Goal: Transaction & Acquisition: Purchase product/service

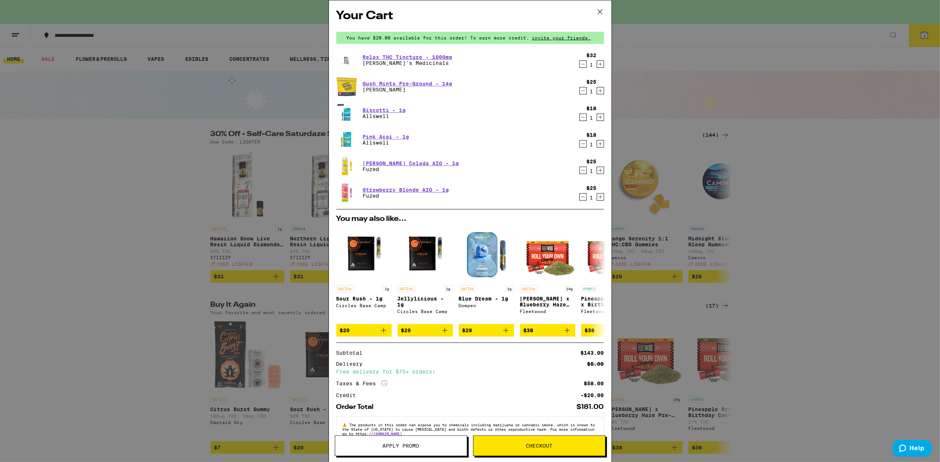
click at [602, 14] on icon at bounding box center [599, 11] width 11 height 11
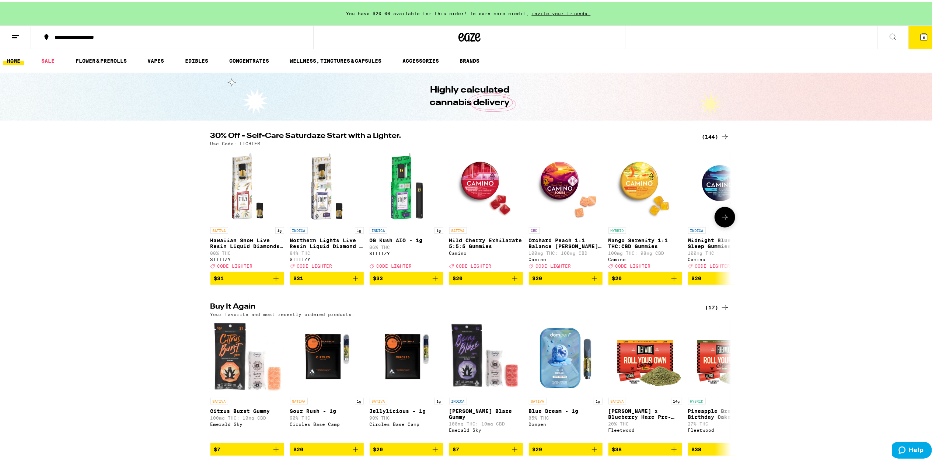
click at [724, 220] on icon at bounding box center [725, 215] width 9 height 9
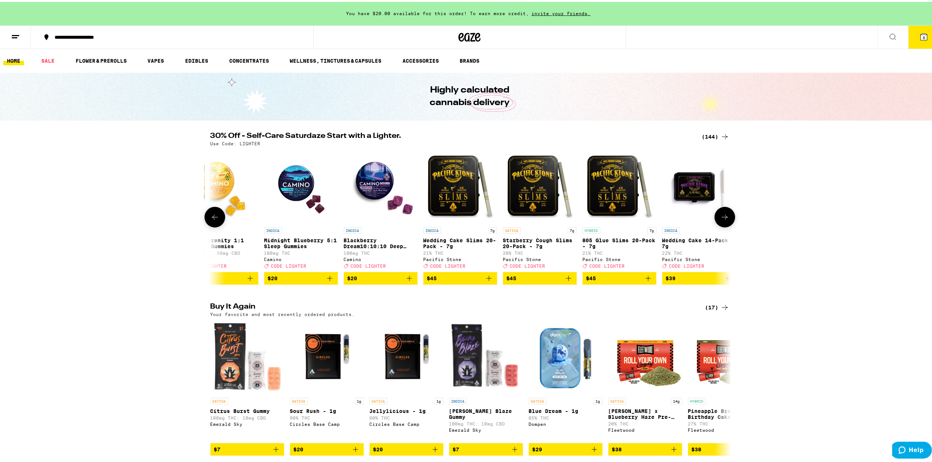
scroll to position [0, 439]
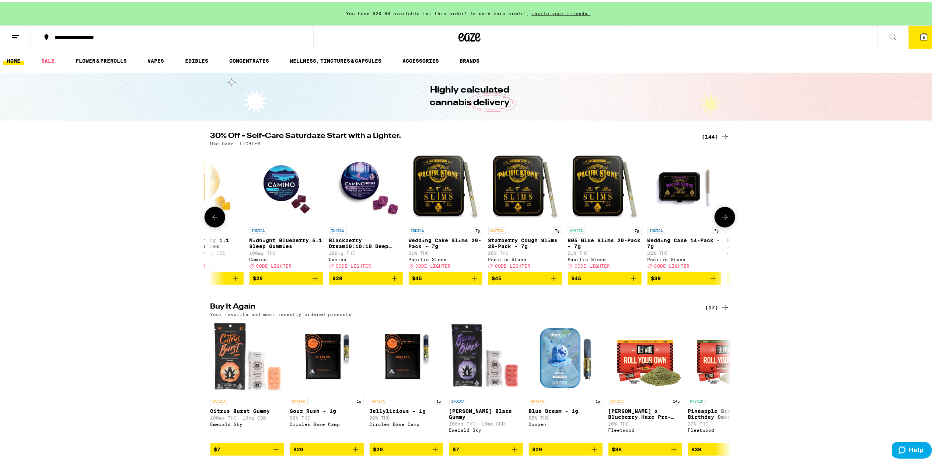
click at [724, 220] on icon at bounding box center [725, 215] width 9 height 9
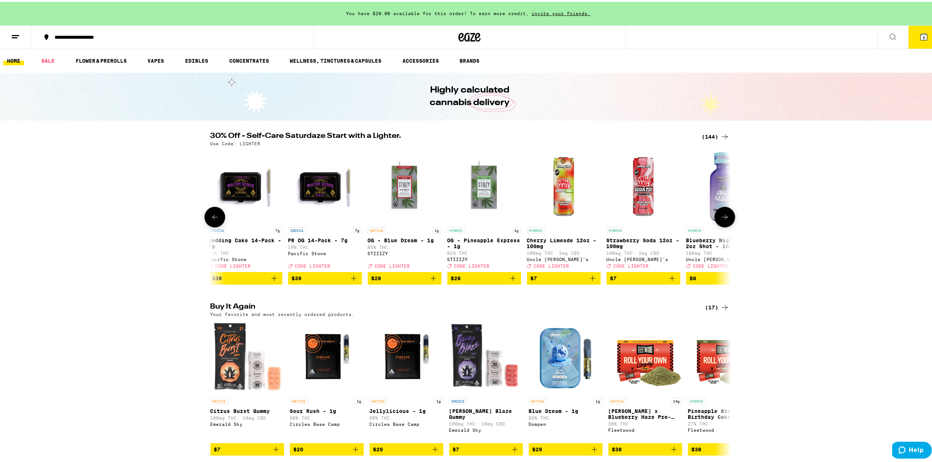
click at [724, 220] on icon at bounding box center [725, 215] width 9 height 9
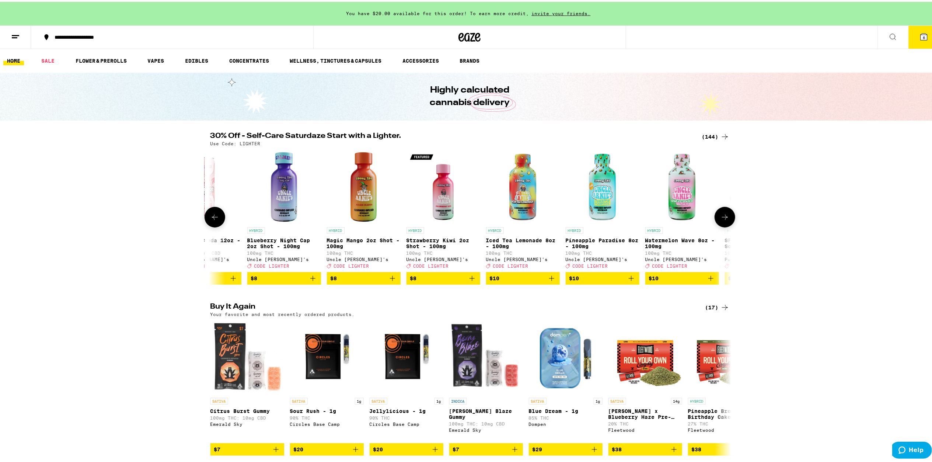
click at [724, 220] on icon at bounding box center [725, 215] width 9 height 9
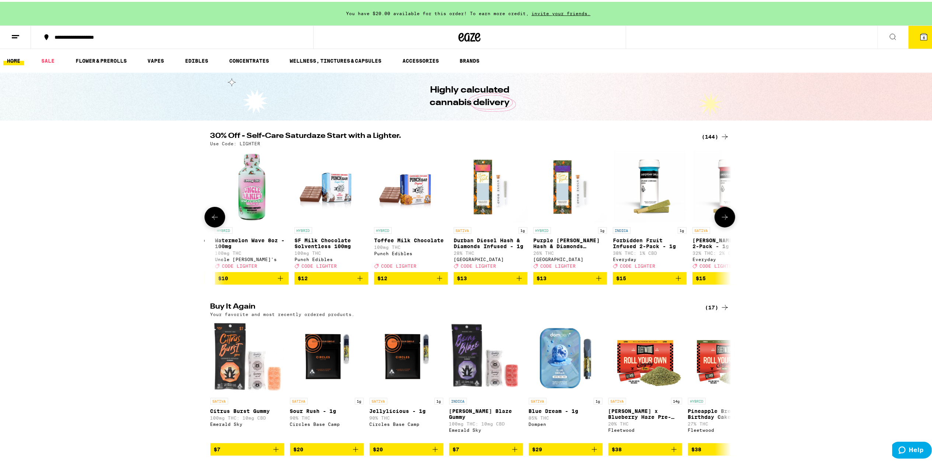
scroll to position [0, 1756]
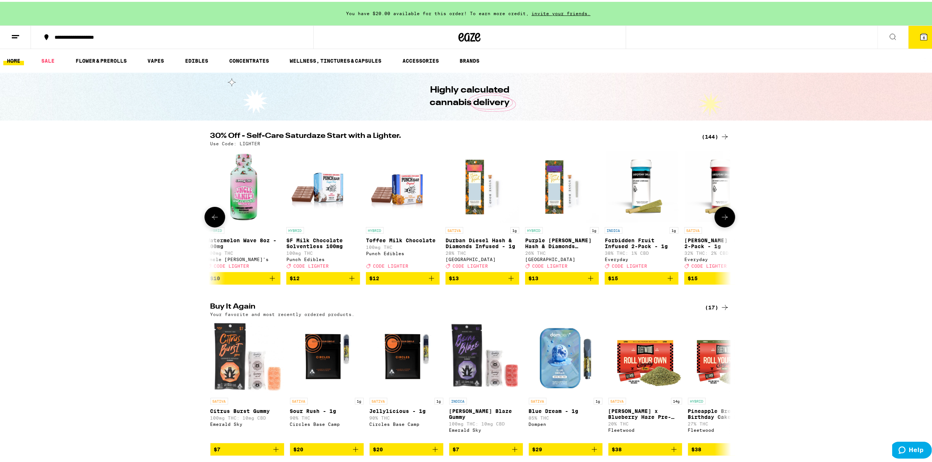
click at [724, 220] on icon at bounding box center [725, 215] width 9 height 9
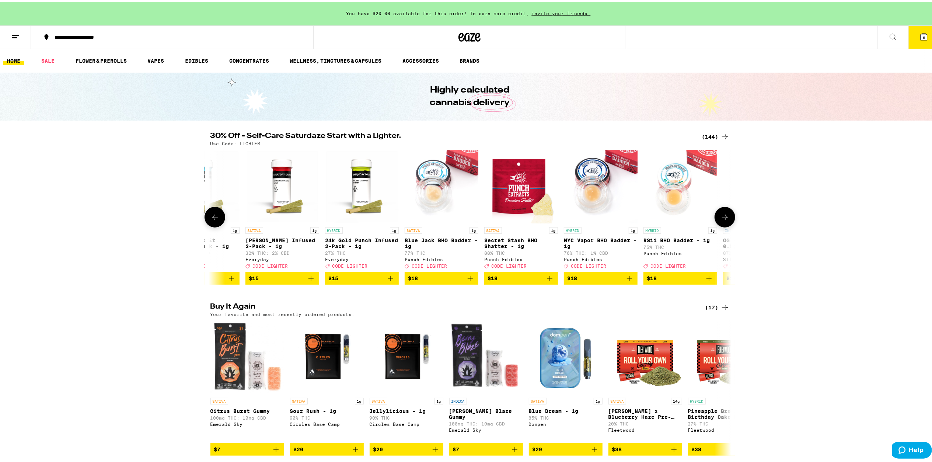
click at [724, 220] on icon at bounding box center [725, 215] width 9 height 9
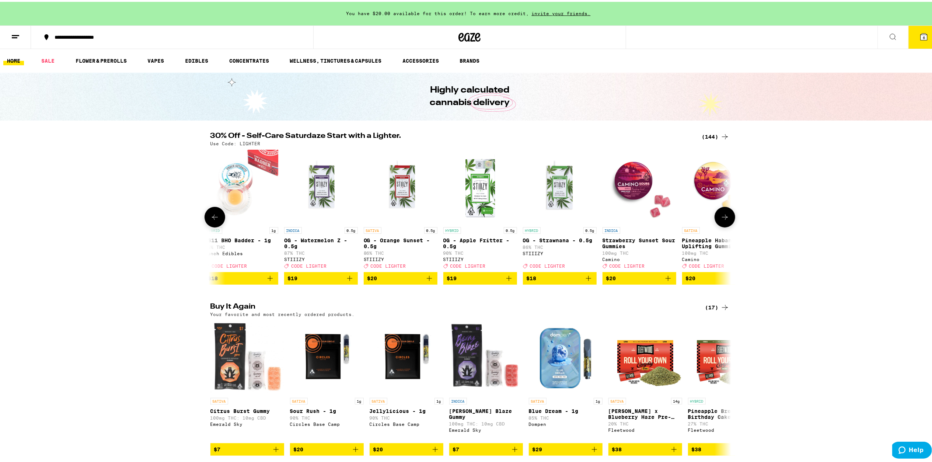
click at [724, 220] on icon at bounding box center [725, 215] width 9 height 9
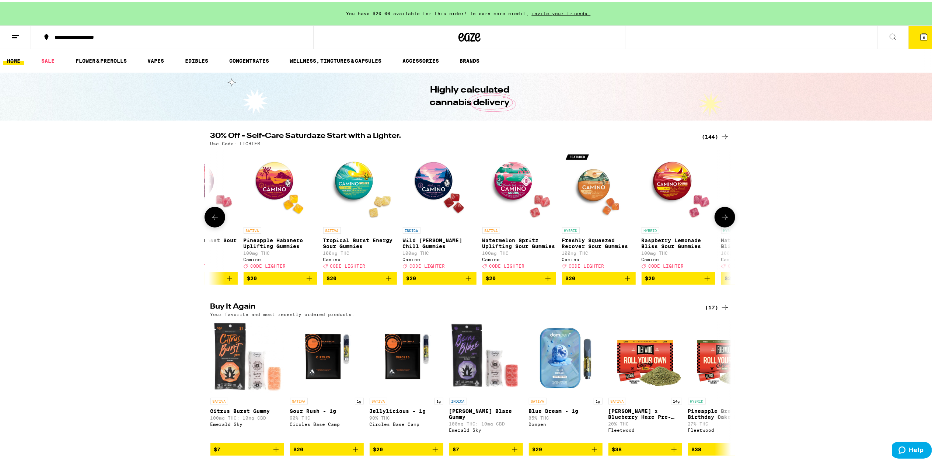
click at [724, 220] on icon at bounding box center [725, 215] width 9 height 9
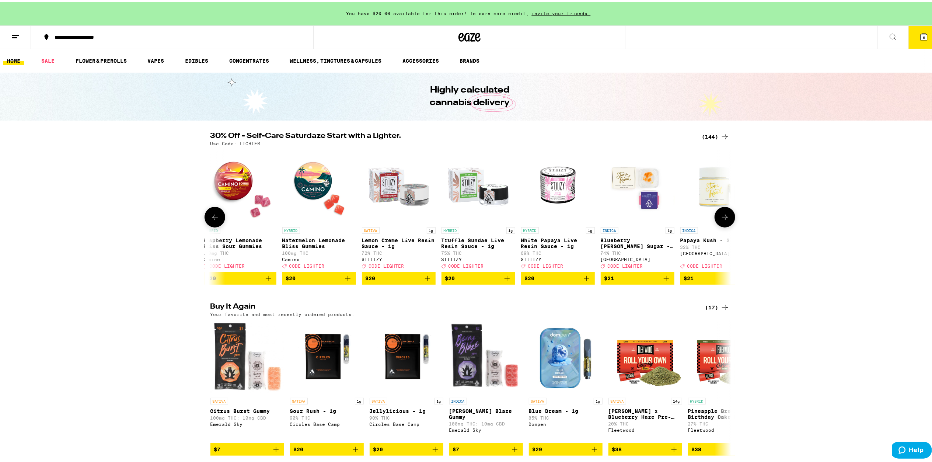
click at [724, 220] on icon at bounding box center [725, 215] width 9 height 9
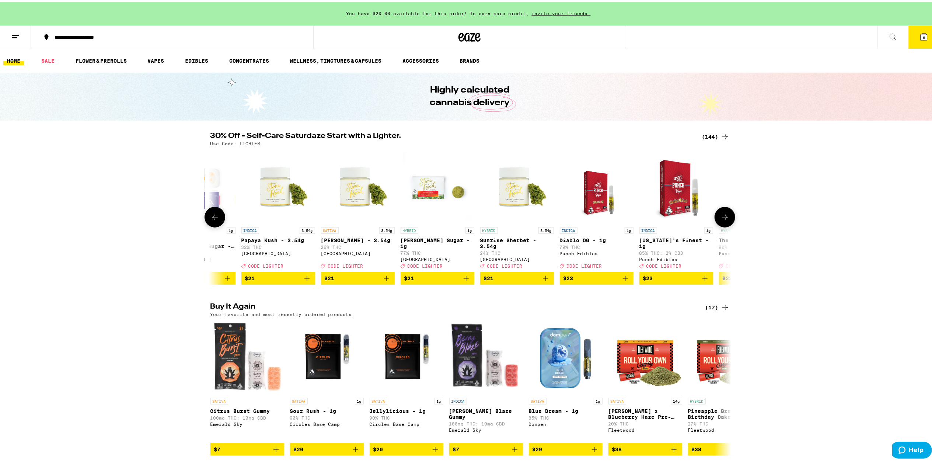
click at [724, 220] on icon at bounding box center [725, 215] width 9 height 9
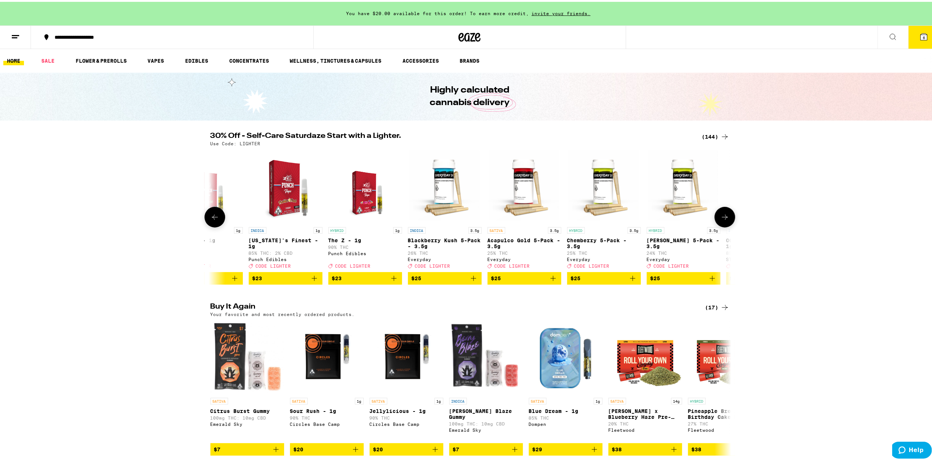
scroll to position [0, 4389]
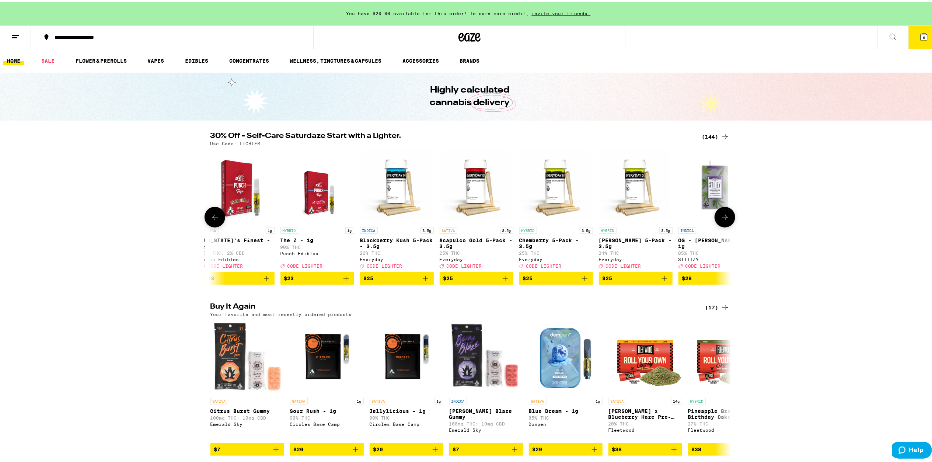
click at [724, 220] on icon at bounding box center [725, 215] width 9 height 9
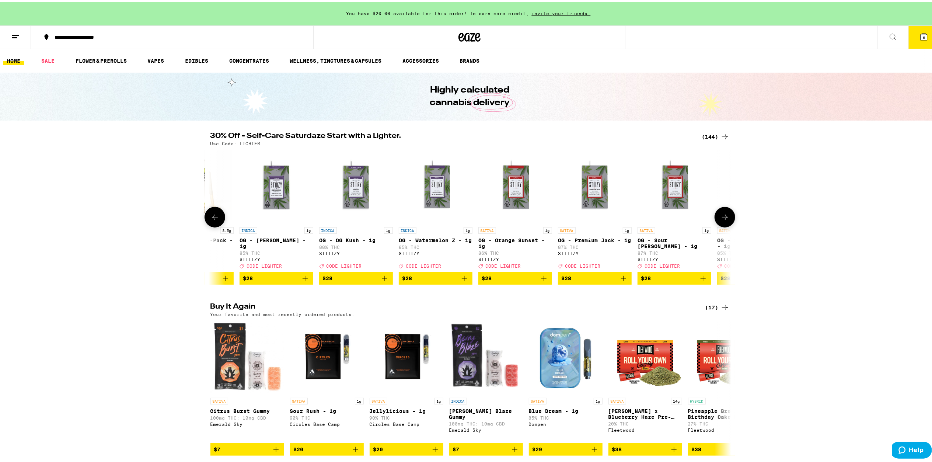
click at [724, 220] on icon at bounding box center [725, 215] width 9 height 9
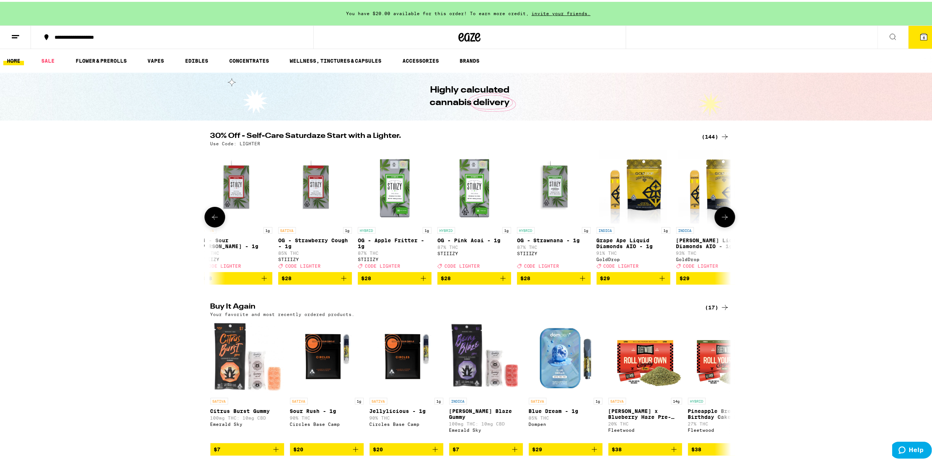
click at [724, 220] on icon at bounding box center [725, 215] width 9 height 9
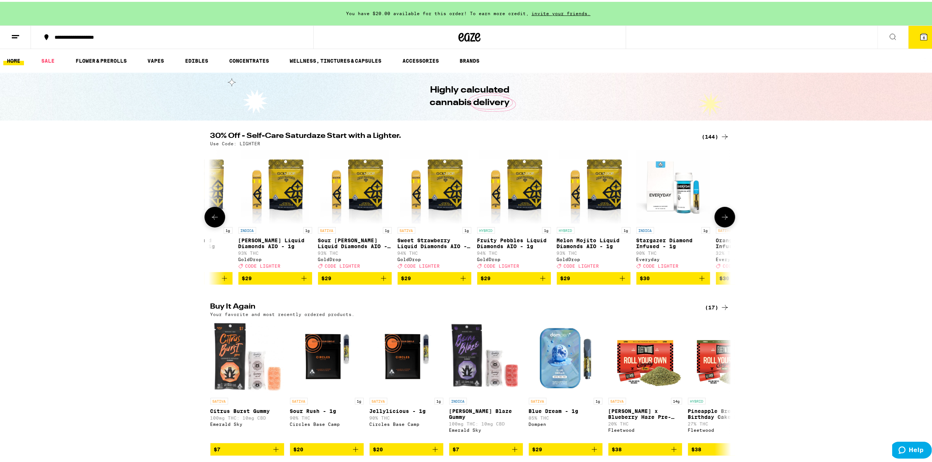
scroll to position [0, 5706]
click at [724, 220] on icon at bounding box center [725, 215] width 9 height 9
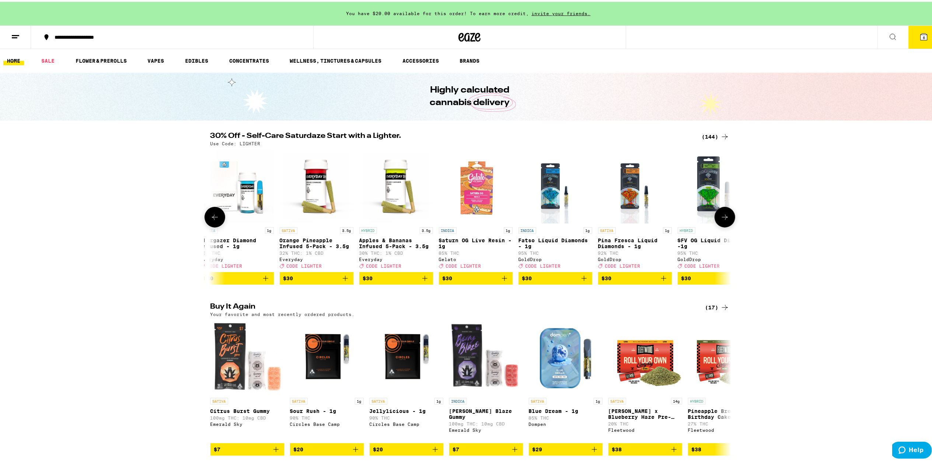
scroll to position [0, 6145]
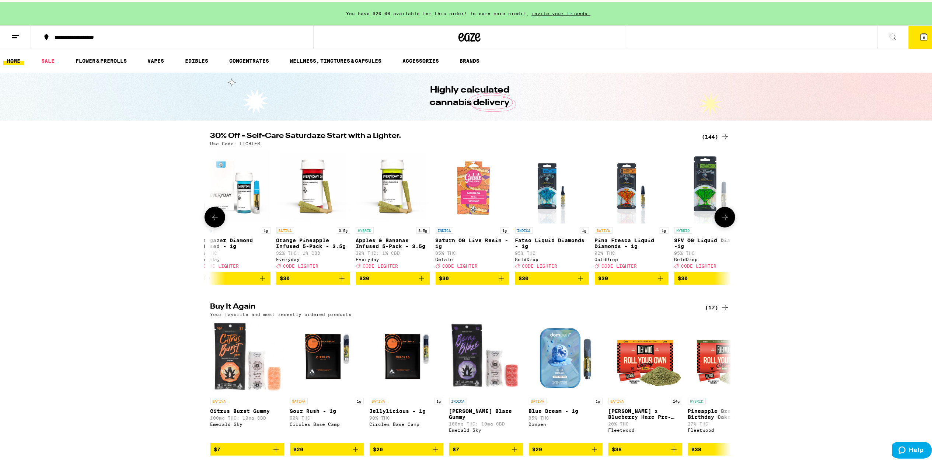
click at [216, 214] on button at bounding box center [215, 215] width 21 height 21
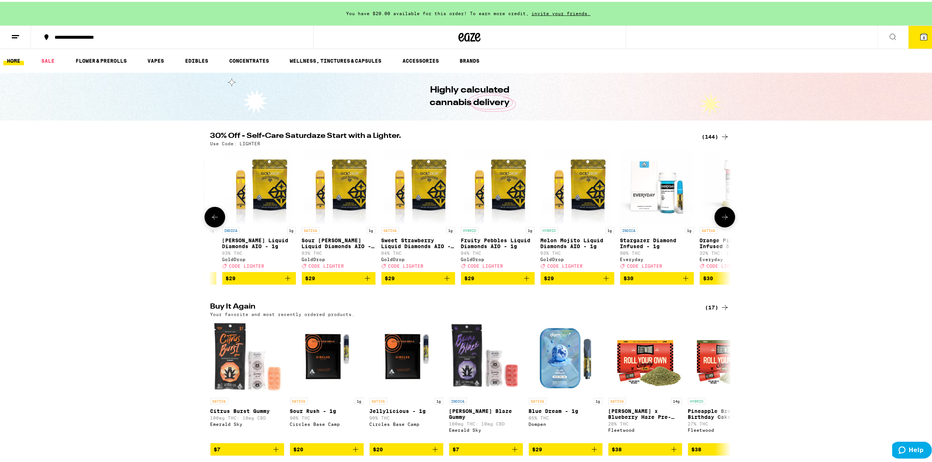
scroll to position [0, 5707]
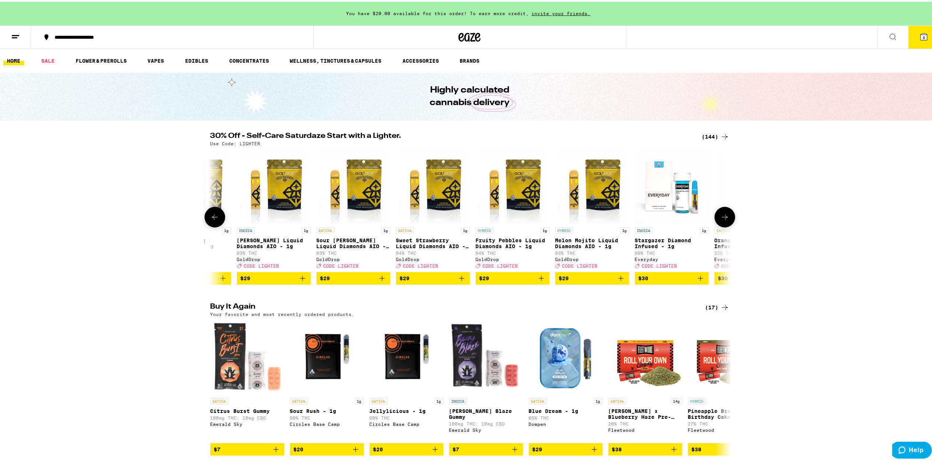
click at [715, 220] on button at bounding box center [725, 215] width 21 height 21
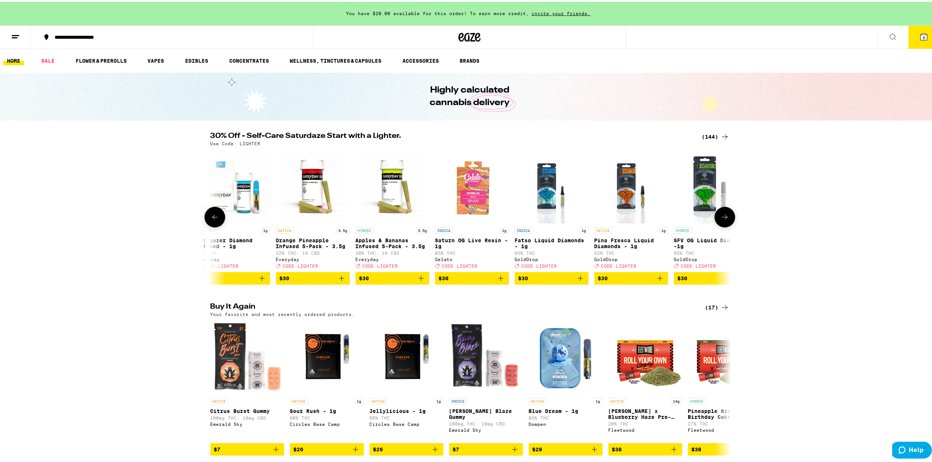
click at [723, 219] on icon at bounding box center [725, 215] width 9 height 9
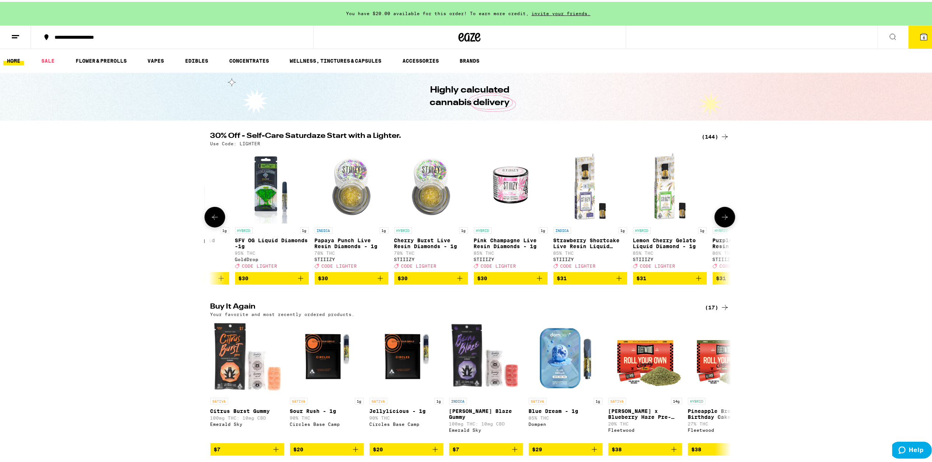
click at [723, 218] on icon at bounding box center [725, 215] width 6 height 5
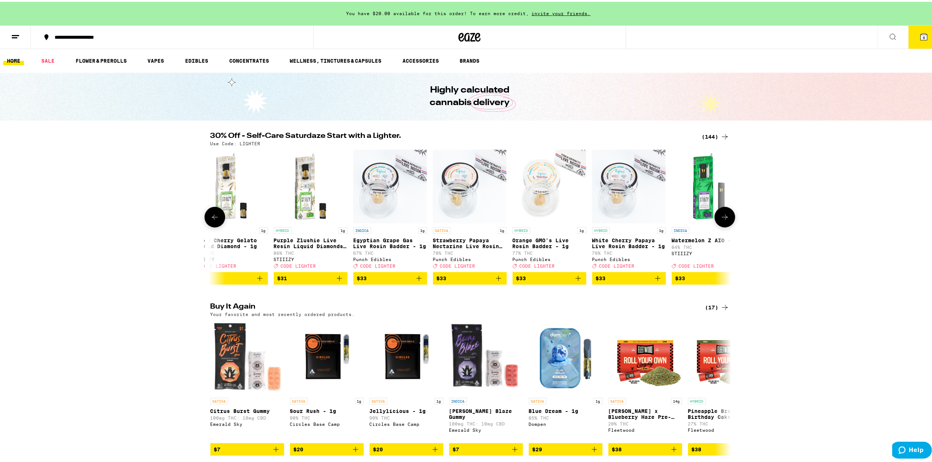
click at [722, 218] on icon at bounding box center [725, 215] width 9 height 9
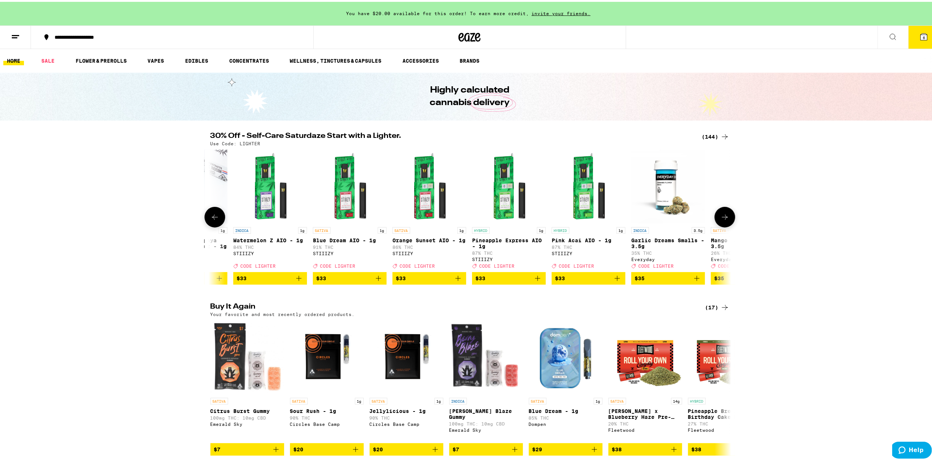
click at [722, 218] on icon at bounding box center [725, 215] width 9 height 9
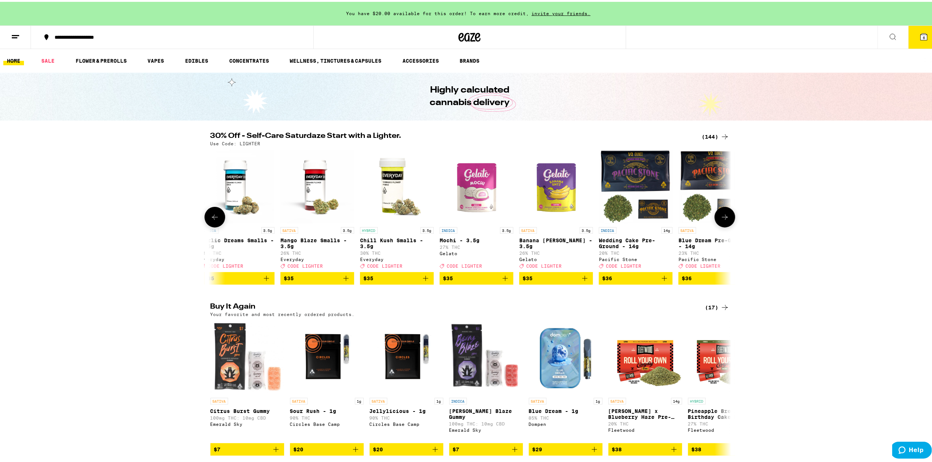
scroll to position [0, 7901]
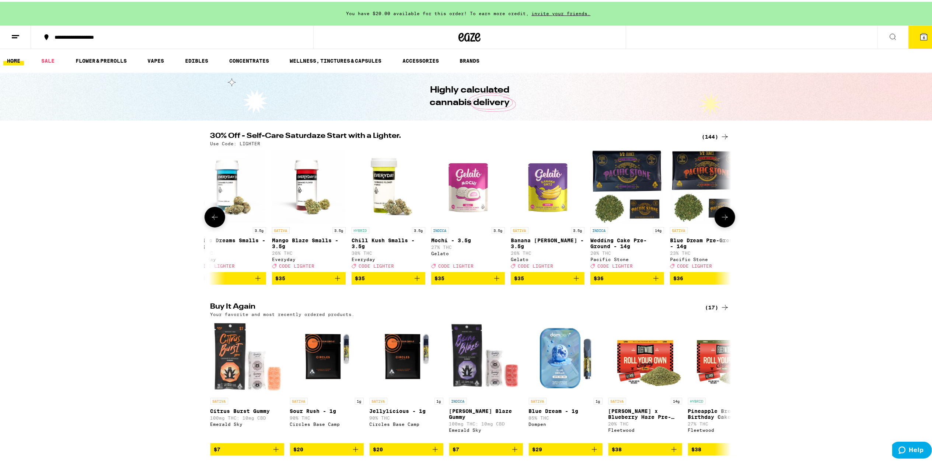
click at [722, 218] on icon at bounding box center [725, 215] width 9 height 9
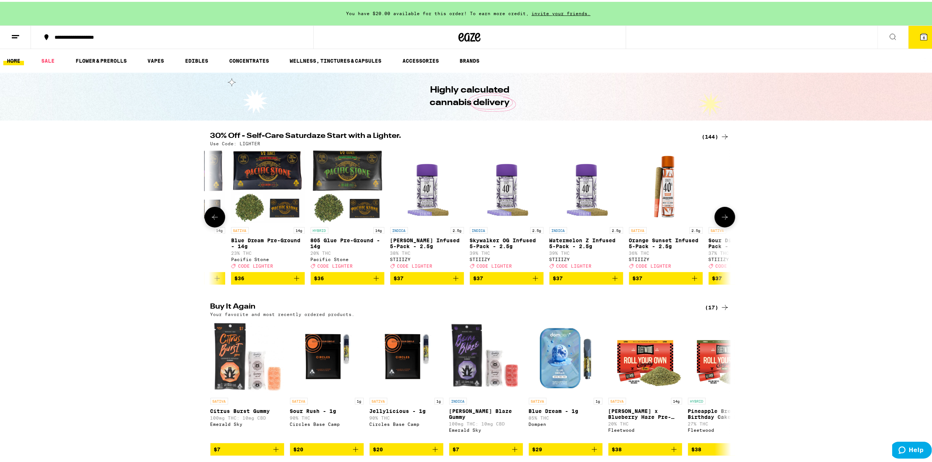
click at [722, 218] on icon at bounding box center [725, 215] width 9 height 9
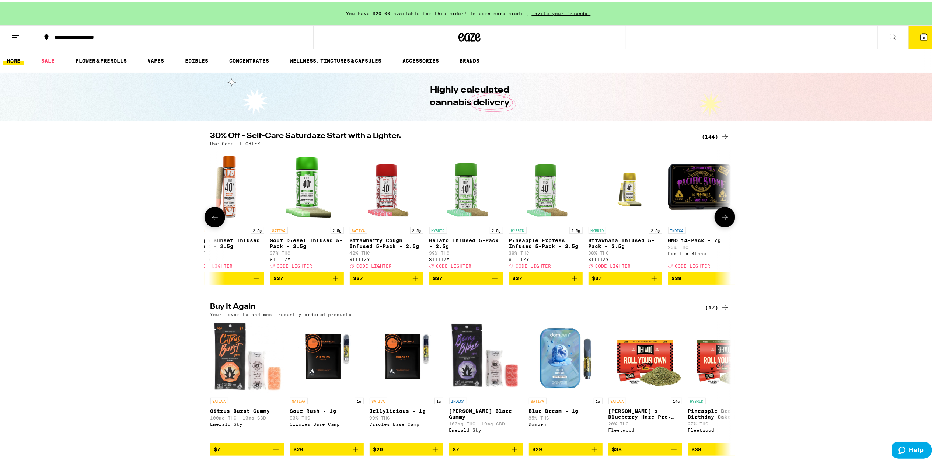
click at [721, 215] on icon at bounding box center [725, 215] width 9 height 9
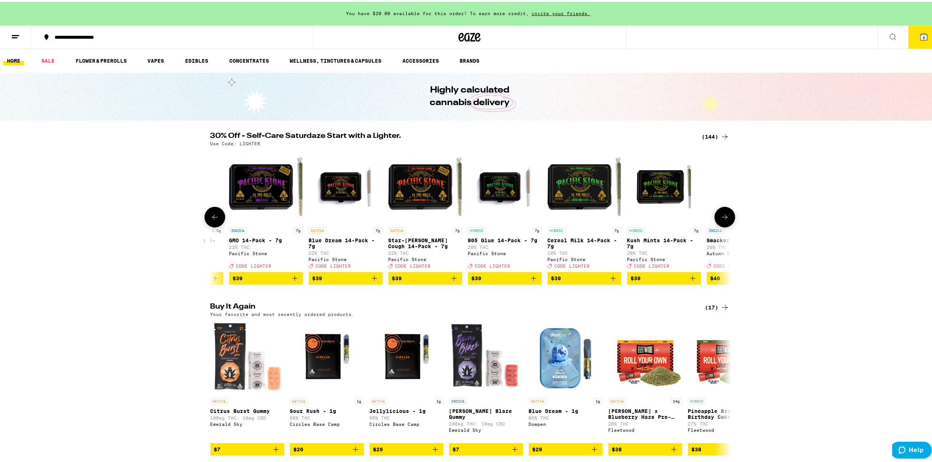
click at [719, 208] on button at bounding box center [725, 215] width 21 height 21
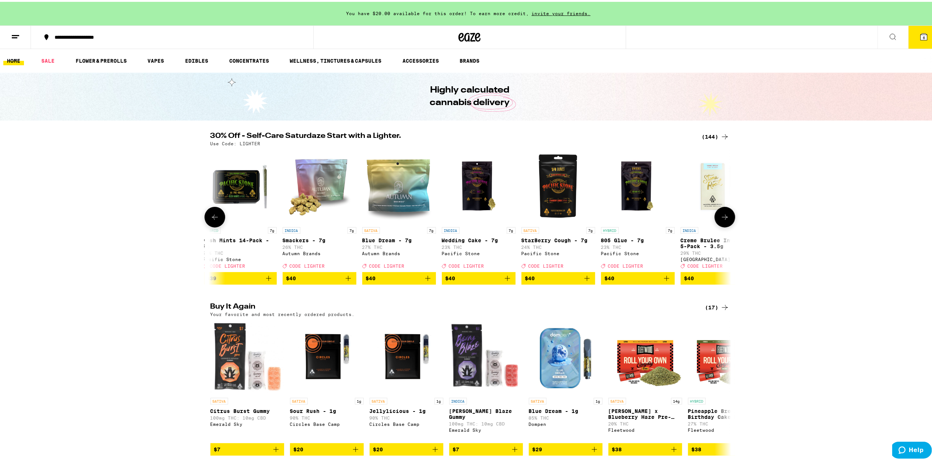
scroll to position [0, 9657]
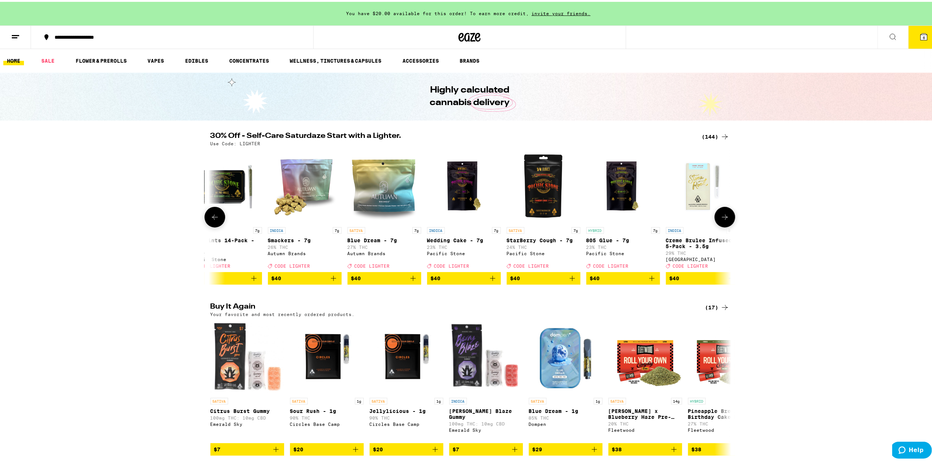
click at [719, 209] on button at bounding box center [725, 215] width 21 height 21
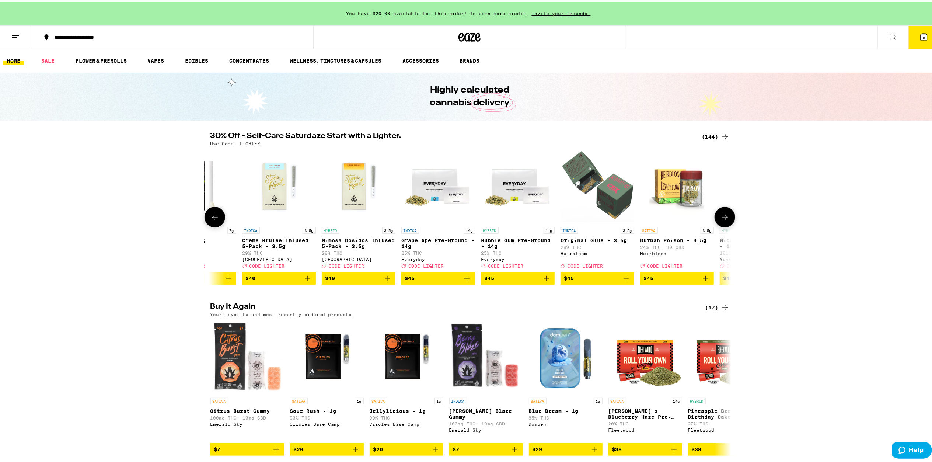
scroll to position [0, 10096]
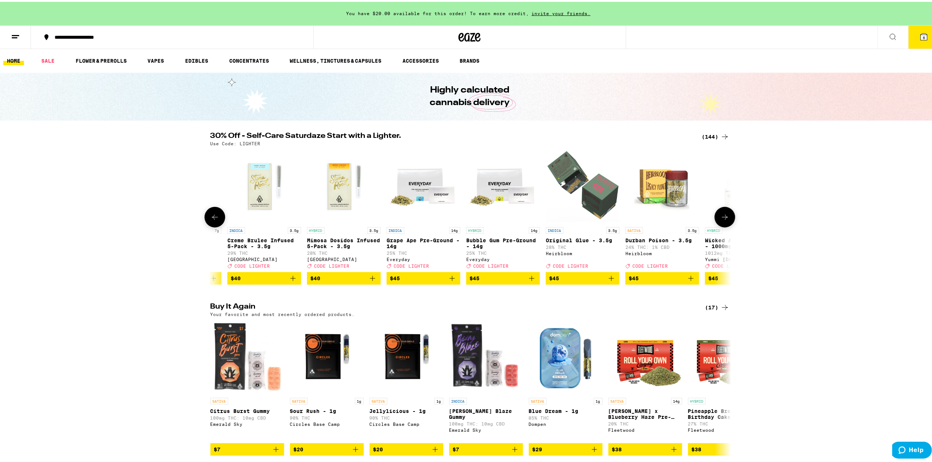
click at [719, 209] on button at bounding box center [725, 215] width 21 height 21
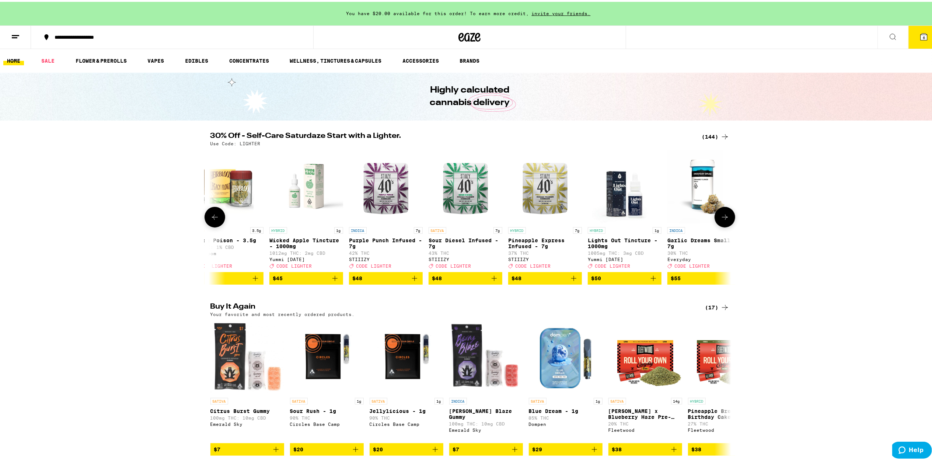
scroll to position [0, 10535]
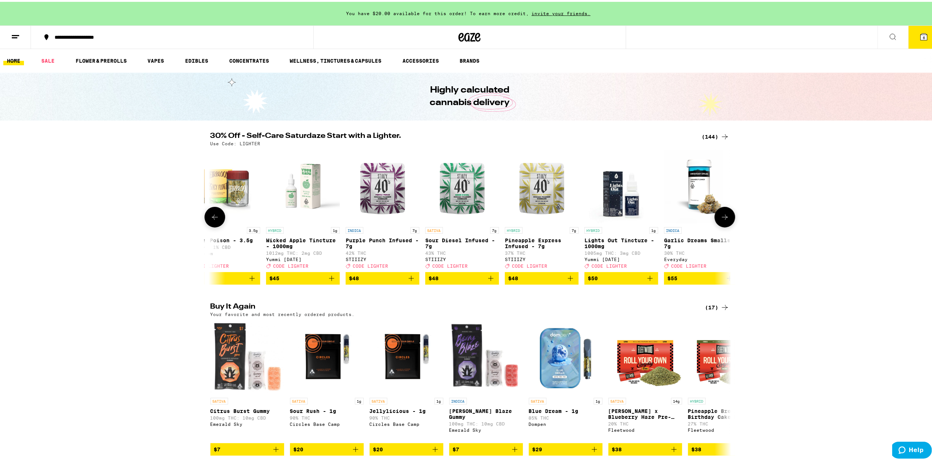
click at [721, 217] on icon at bounding box center [725, 215] width 9 height 9
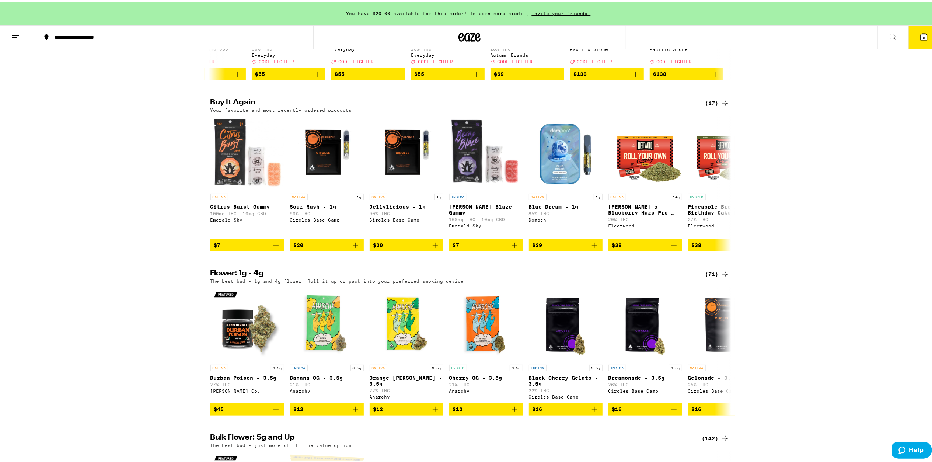
scroll to position [196, 0]
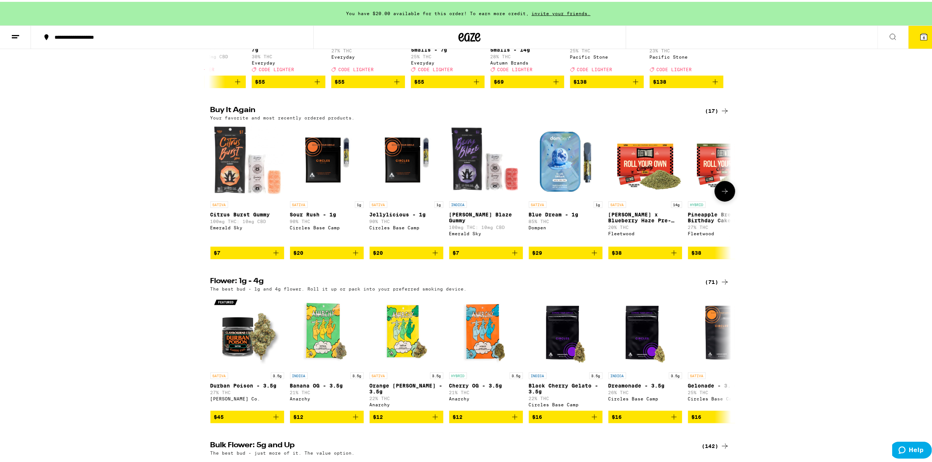
click at [723, 194] on icon at bounding box center [725, 189] width 9 height 9
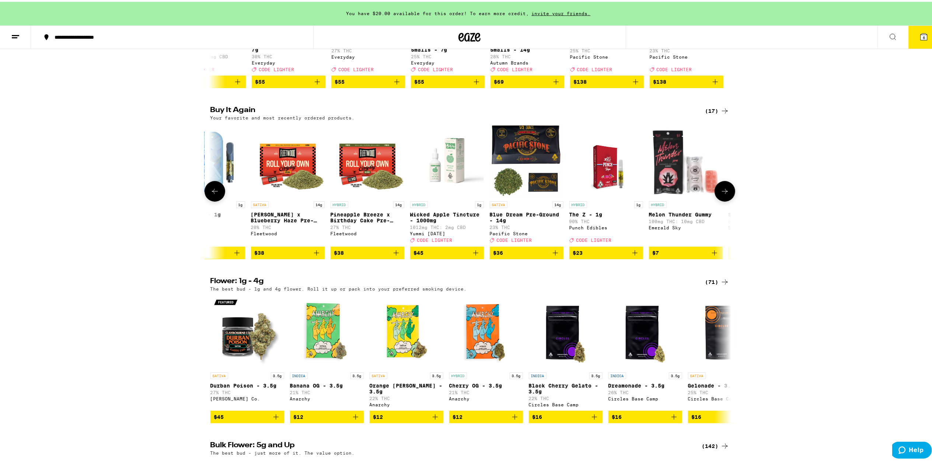
scroll to position [0, 439]
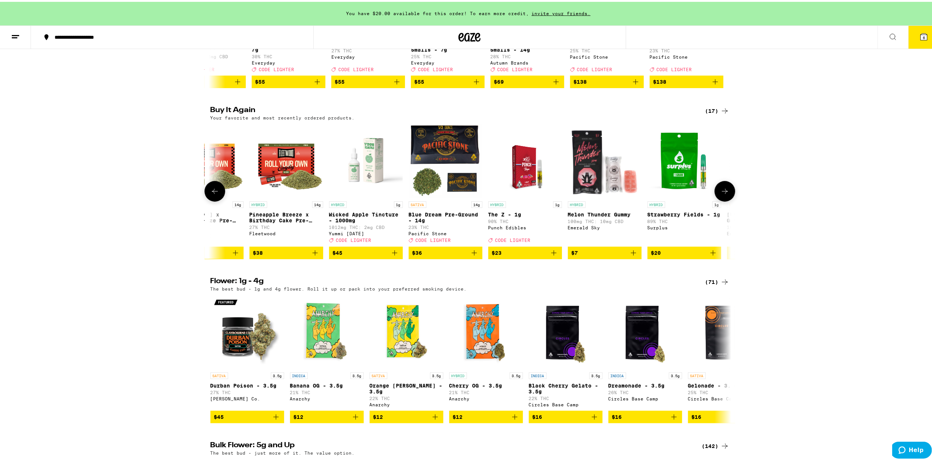
click at [723, 194] on icon at bounding box center [725, 189] width 9 height 9
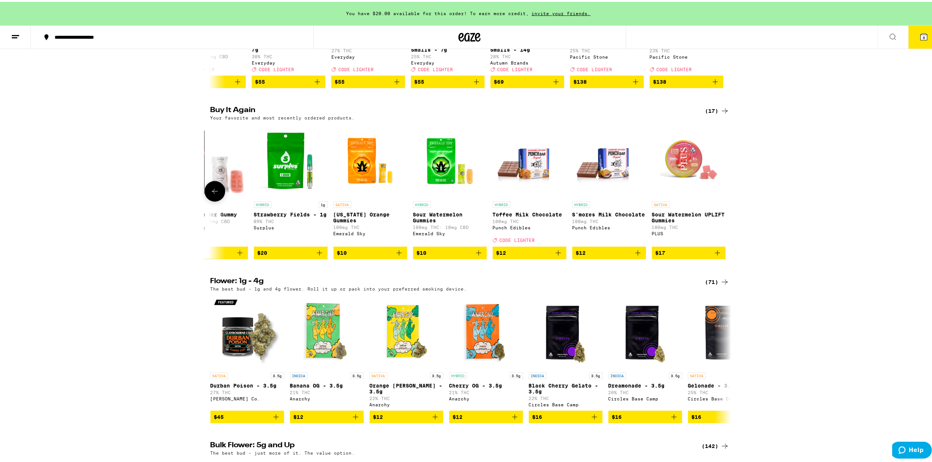
scroll to position [0, 835]
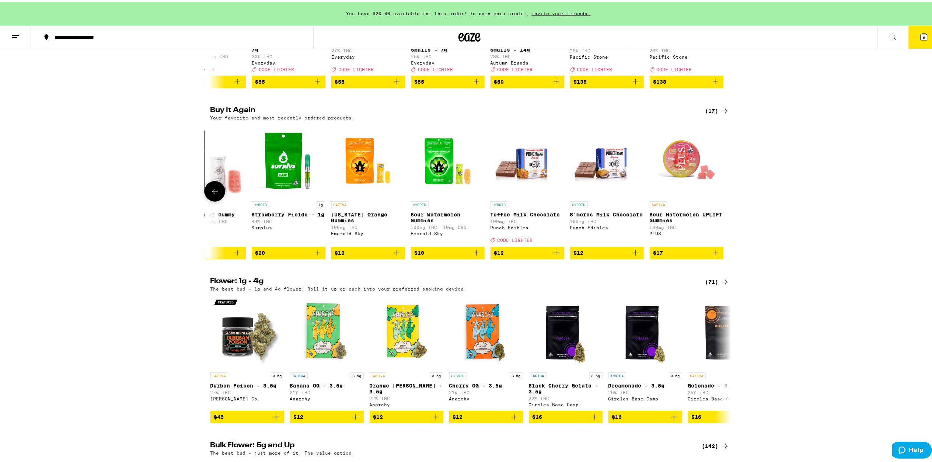
click at [723, 195] on div at bounding box center [725, 189] width 21 height 21
